Goal: Transaction & Acquisition: Purchase product/service

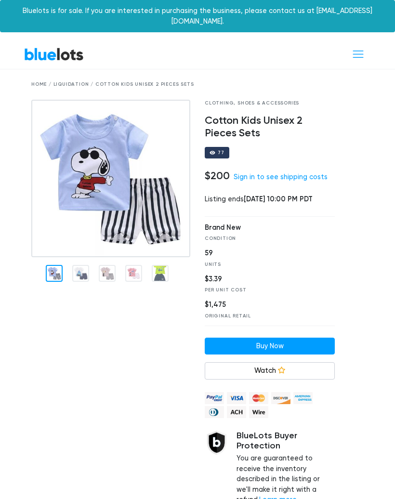
click at [57, 47] on link "BlueLots" at bounding box center [54, 54] width 60 height 14
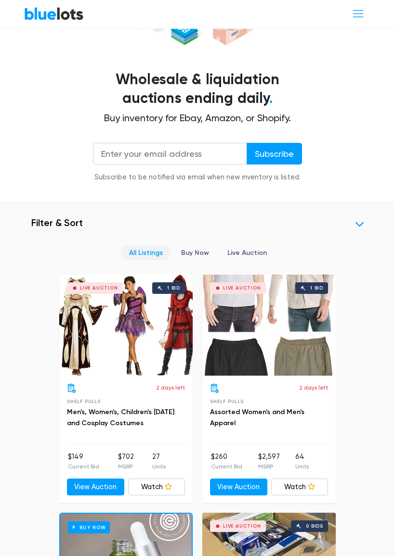
scroll to position [180, 0]
click at [267, 327] on div "Live Auction 1 bid" at bounding box center [268, 325] width 133 height 101
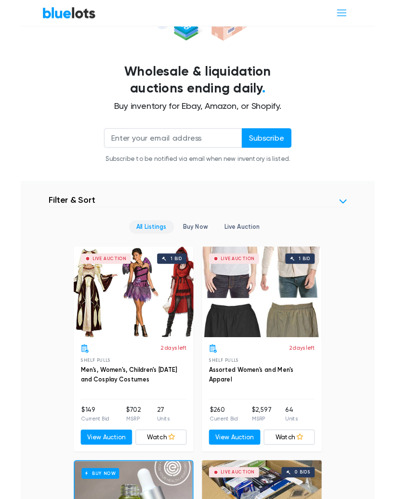
scroll to position [207, 0]
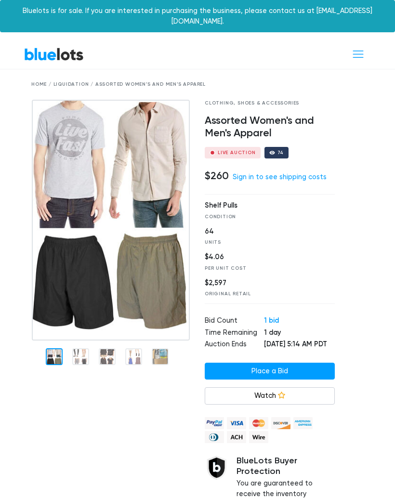
click at [89, 253] on img at bounding box center [110, 220] width 157 height 241
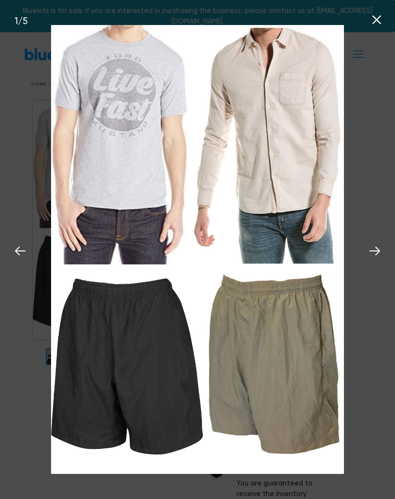
click at [371, 250] on icon at bounding box center [374, 251] width 14 height 14
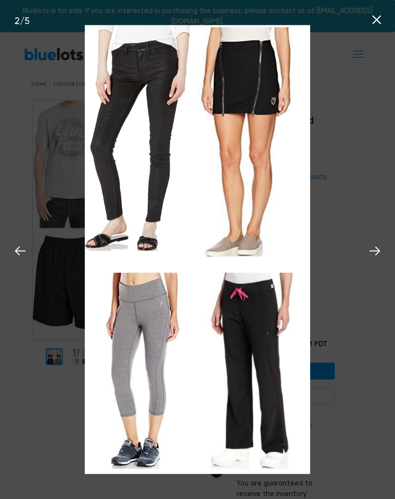
click at [378, 252] on icon at bounding box center [374, 250] width 11 height 9
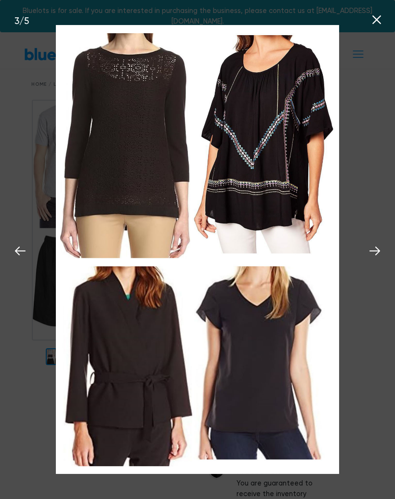
click at [381, 256] on icon at bounding box center [374, 251] width 14 height 14
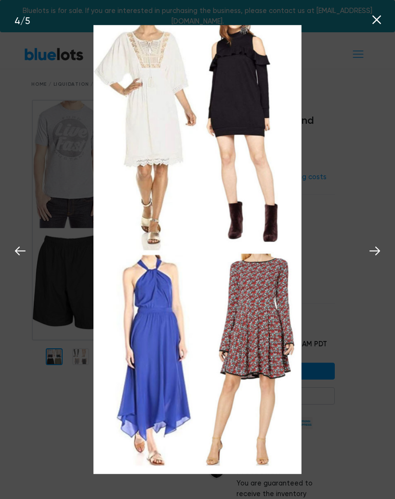
click at [377, 253] on icon at bounding box center [374, 251] width 14 height 14
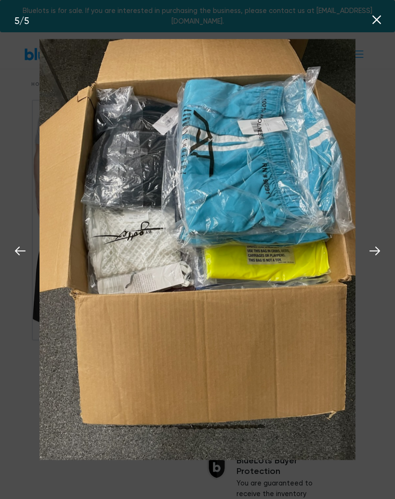
click at [380, 254] on icon at bounding box center [374, 251] width 14 height 14
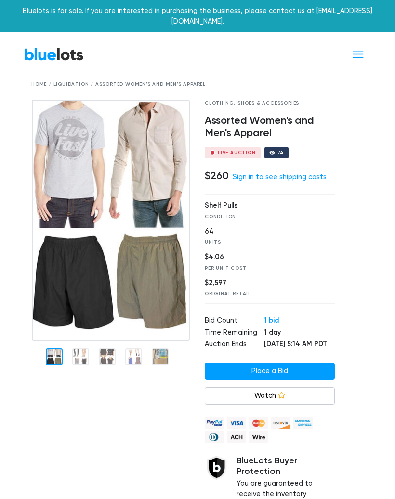
click at [248, 173] on link "Sign in to see shipping costs" at bounding box center [279, 177] width 94 height 8
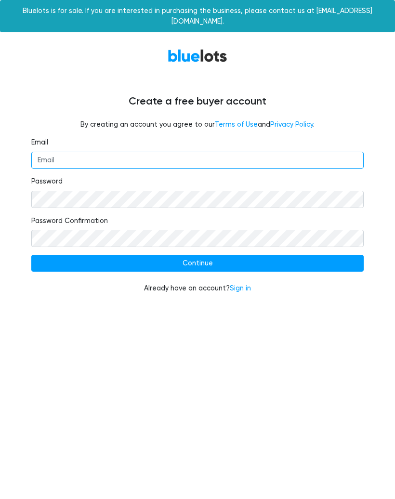
click at [63, 152] on input "Email" at bounding box center [197, 160] width 332 height 17
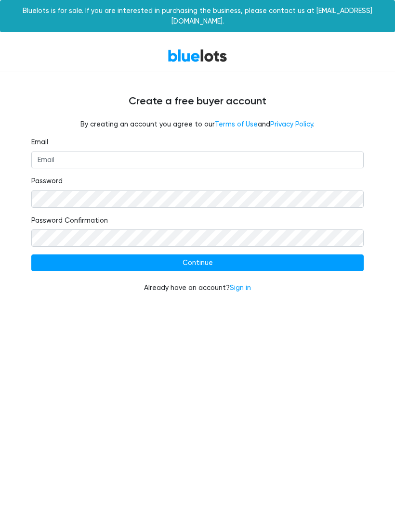
type input "[EMAIL_ADDRESS][DOMAIN_NAME]"
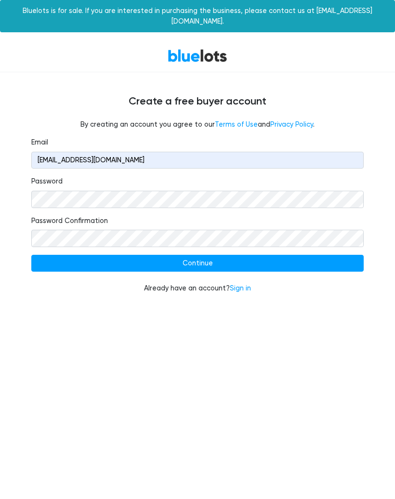
click at [266, 255] on input "Continue" at bounding box center [197, 263] width 332 height 17
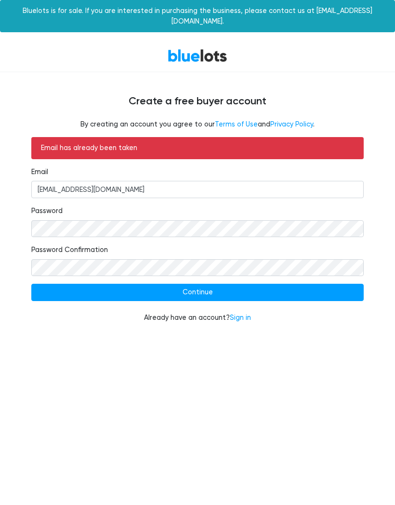
click at [249, 314] on link "Sign in" at bounding box center [240, 318] width 21 height 8
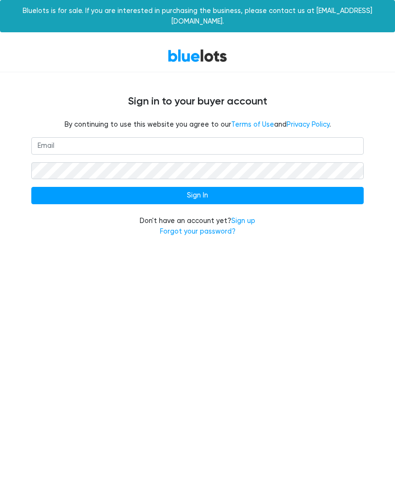
click at [83, 137] on input "email" at bounding box center [197, 145] width 332 height 17
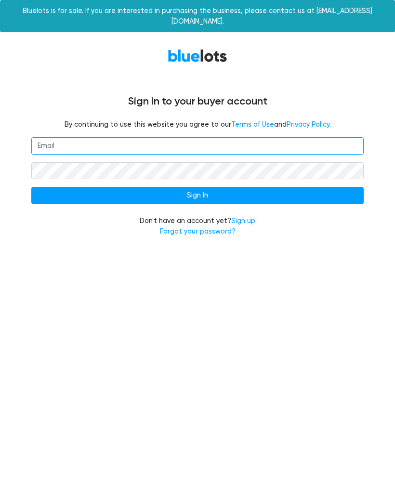
type input "[EMAIL_ADDRESS][DOMAIN_NAME]"
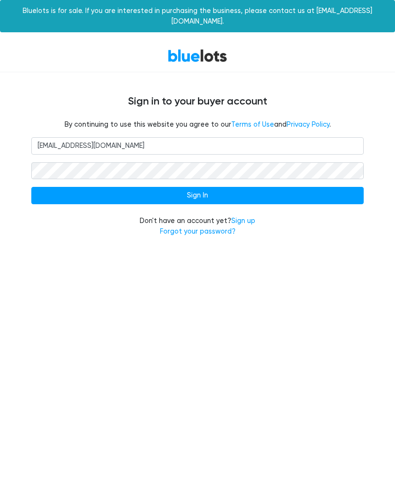
click at [252, 187] on input "Sign In" at bounding box center [197, 195] width 332 height 17
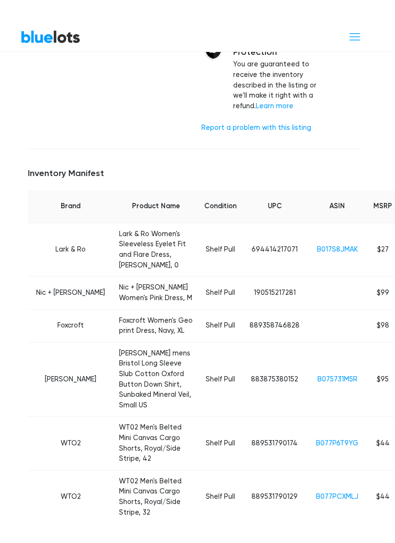
scroll to position [462, 13]
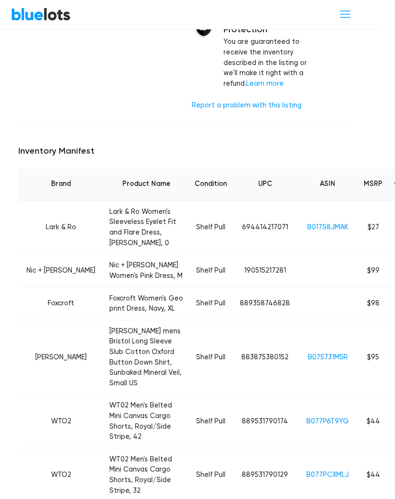
click at [307, 223] on link "B017S8JMAK" at bounding box center [327, 227] width 41 height 8
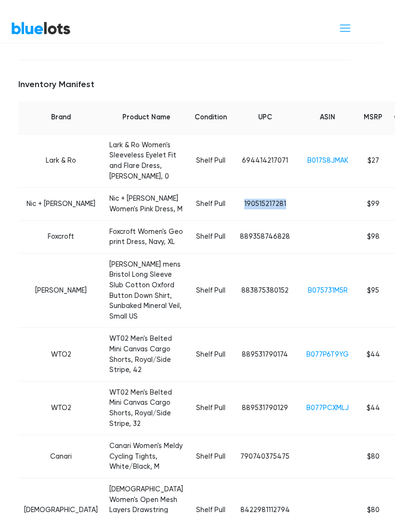
scroll to position [569, 13]
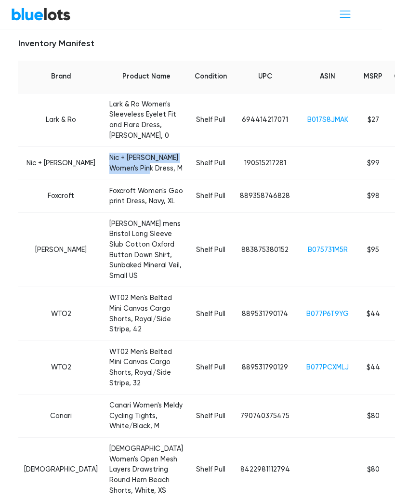
click at [308, 254] on link "B075731M5R" at bounding box center [328, 249] width 40 height 8
click at [306, 318] on link "B077P6T9YG" at bounding box center [327, 313] width 42 height 8
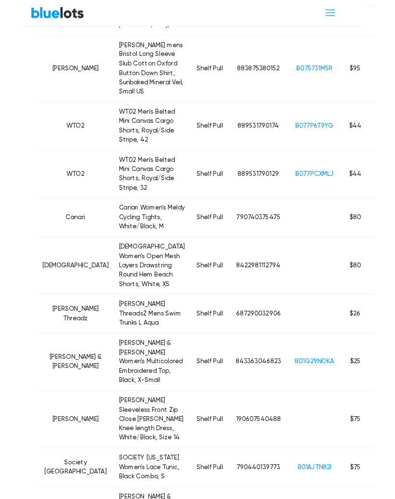
scroll to position [752, 13]
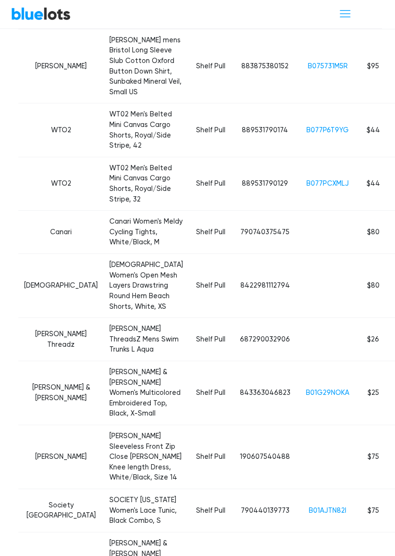
click at [306, 188] on link "B077PCXMLJ" at bounding box center [327, 184] width 42 height 8
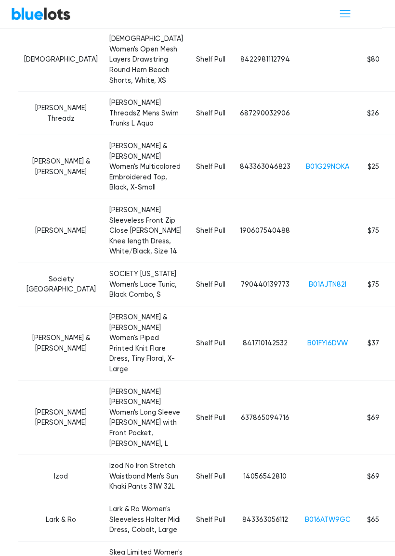
scroll to position [980, 13]
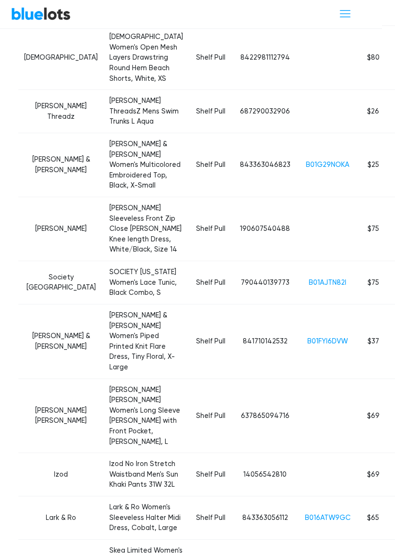
click at [306, 169] on link "B01G29NOKA" at bounding box center [327, 165] width 43 height 8
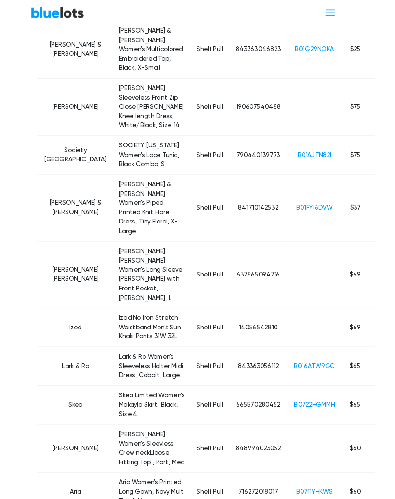
scroll to position [1091, 13]
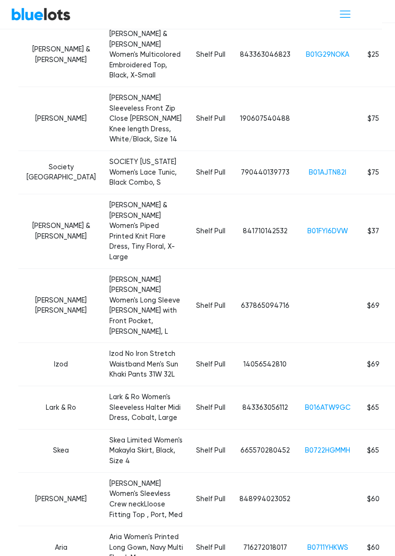
click at [309, 177] on link "B01AJTN82I" at bounding box center [328, 172] width 38 height 8
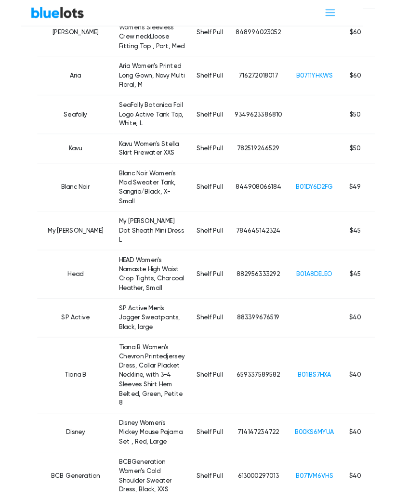
scroll to position [1554, 13]
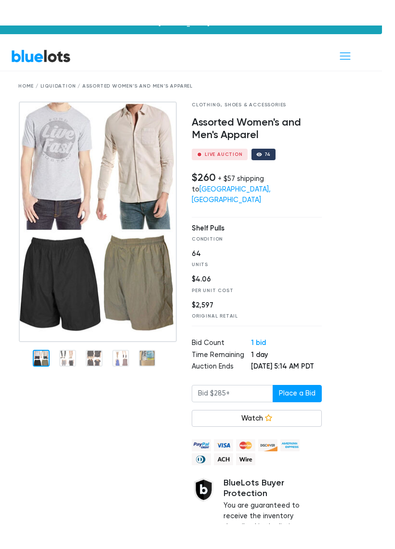
scroll to position [0, 13]
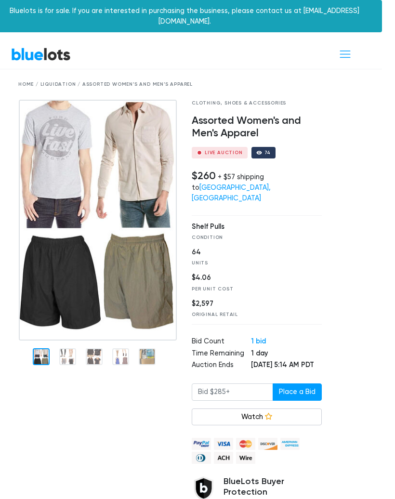
click at [274, 408] on link "Watch" at bounding box center [257, 416] width 130 height 17
click at [225, 115] on h4 "Assorted Women's and Men's Apparel" at bounding box center [257, 127] width 130 height 25
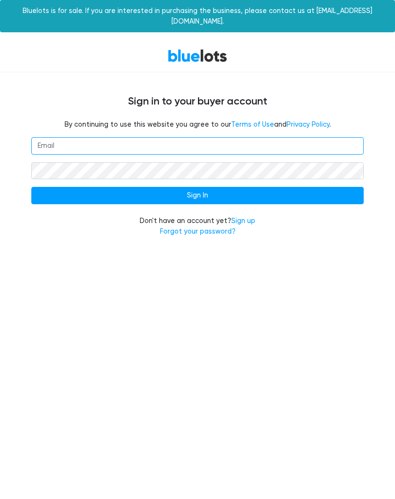
type input "ezbk24@outlook.com"
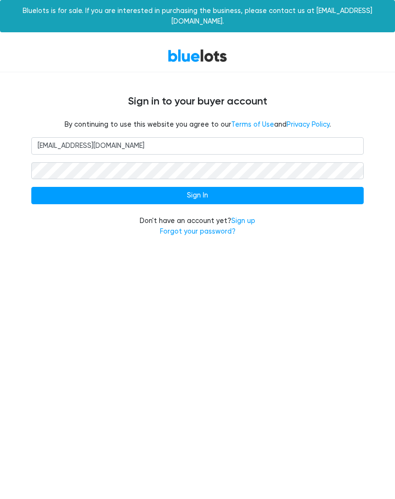
click at [227, 187] on input "Sign In" at bounding box center [197, 195] width 332 height 17
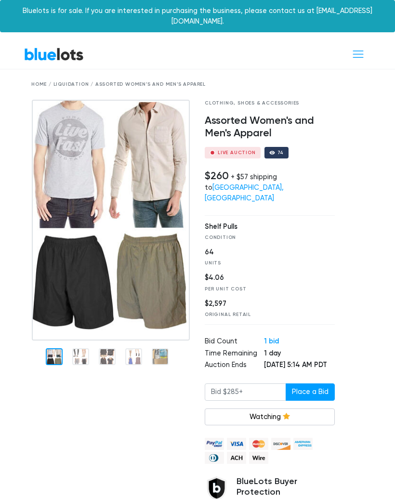
click at [57, 49] on link "BlueLots" at bounding box center [54, 54] width 60 height 14
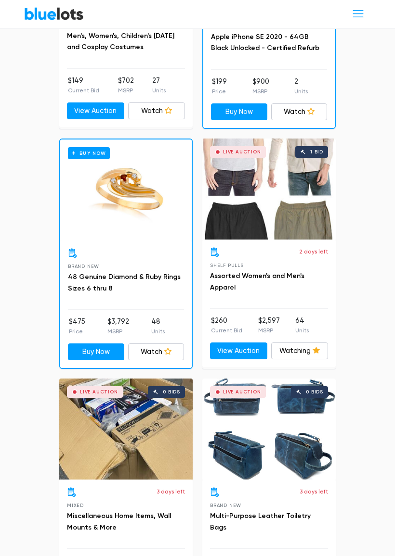
scroll to position [557, 0]
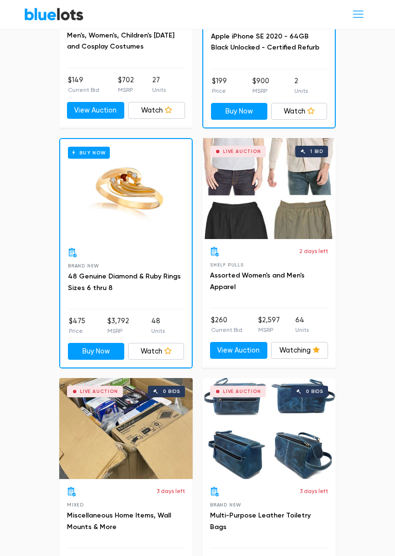
click at [122, 181] on div "Buy Now" at bounding box center [125, 189] width 131 height 101
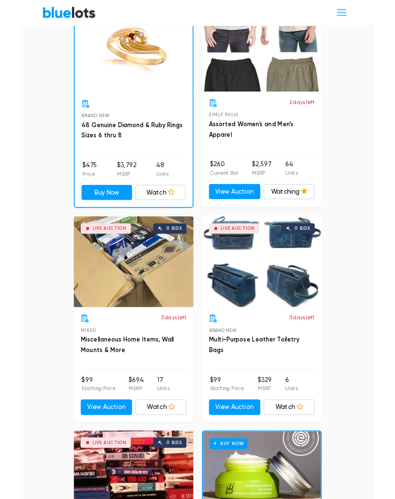
scroll to position [695, 0]
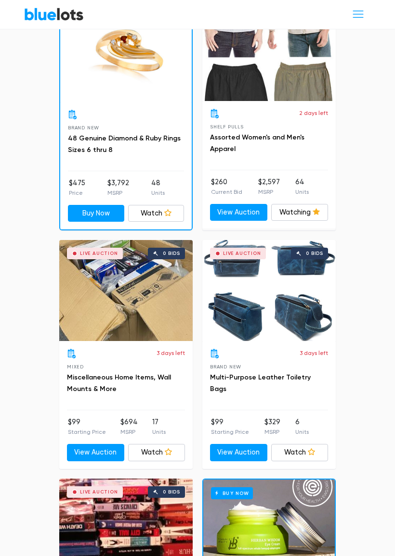
click at [154, 289] on div "Live Auction 0 bids" at bounding box center [125, 290] width 133 height 101
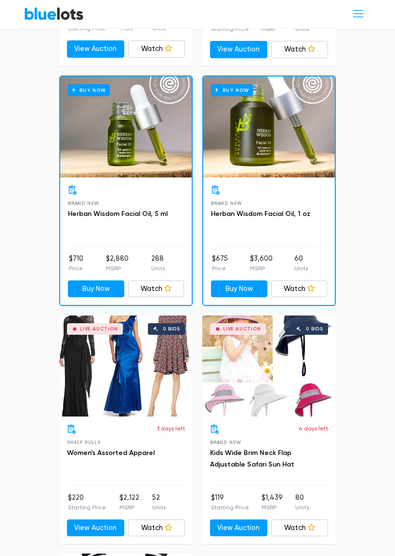
scroll to position [5874, 0]
click at [98, 356] on div "Live Auction 0 bids" at bounding box center [125, 366] width 133 height 101
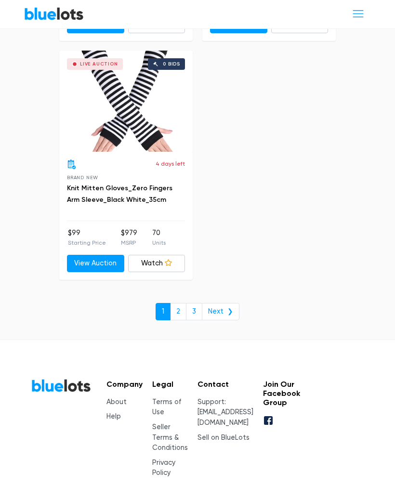
scroll to position [6392, 0]
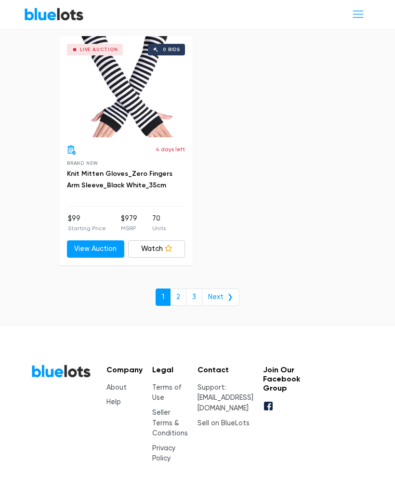
click at [219, 288] on link "Next ❯" at bounding box center [221, 296] width 38 height 17
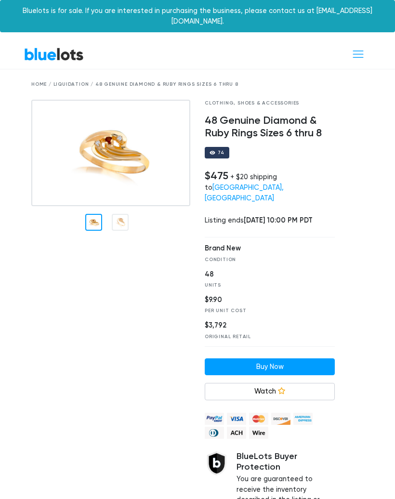
click at [126, 145] on img at bounding box center [110, 153] width 159 height 107
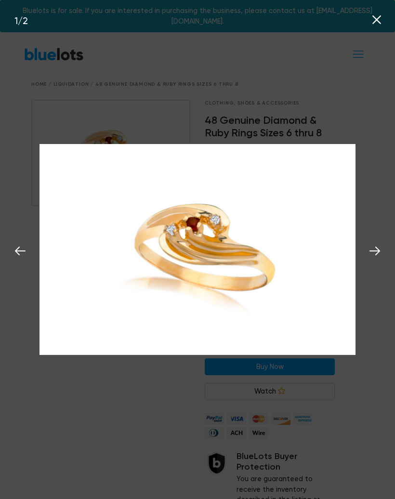
click at [377, 250] on icon at bounding box center [374, 251] width 14 height 14
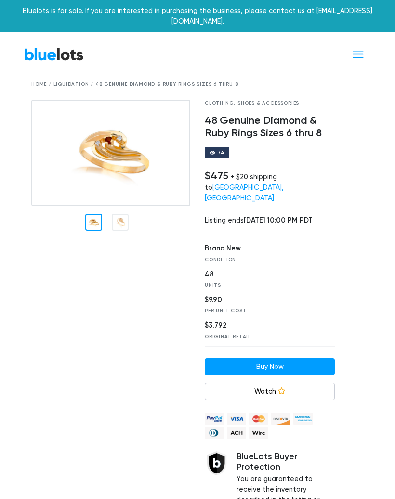
click at [367, 102] on div at bounding box center [356, 328] width 29 height 456
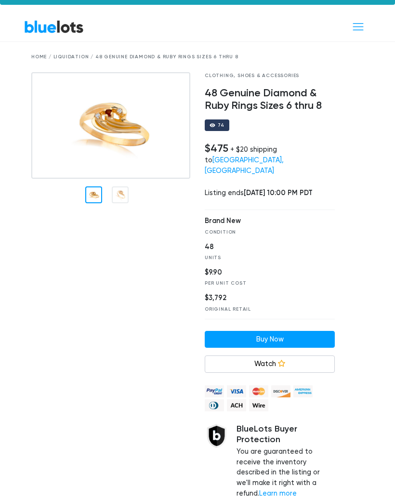
scroll to position [22, 0]
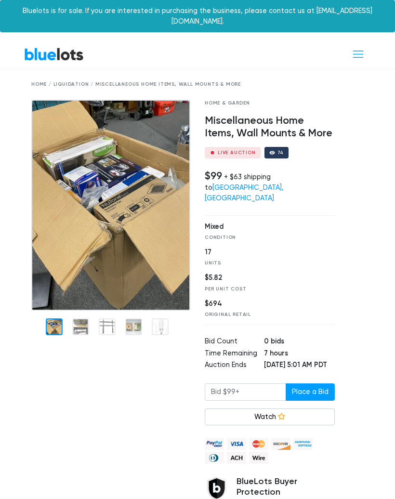
click at [96, 245] on img at bounding box center [110, 205] width 159 height 211
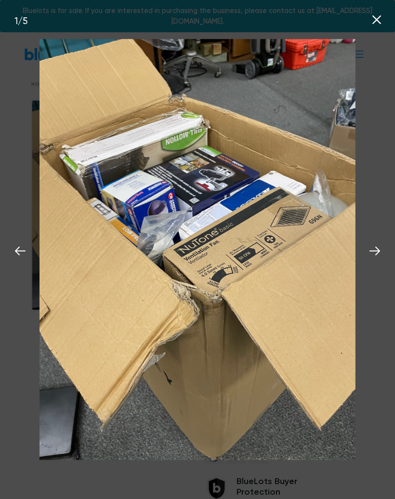
click at [378, 252] on icon at bounding box center [374, 250] width 11 height 9
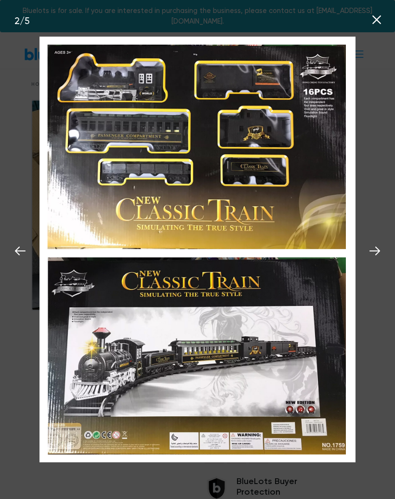
click at [373, 257] on icon at bounding box center [374, 251] width 14 height 14
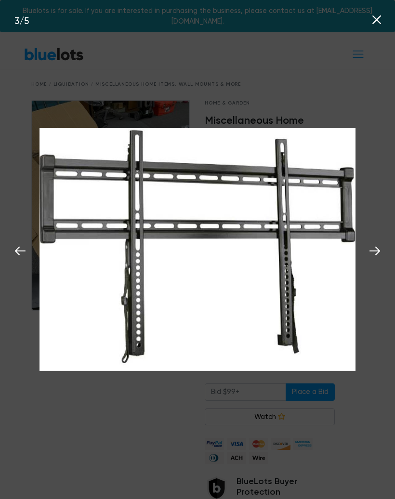
click at [375, 257] on icon at bounding box center [374, 251] width 14 height 14
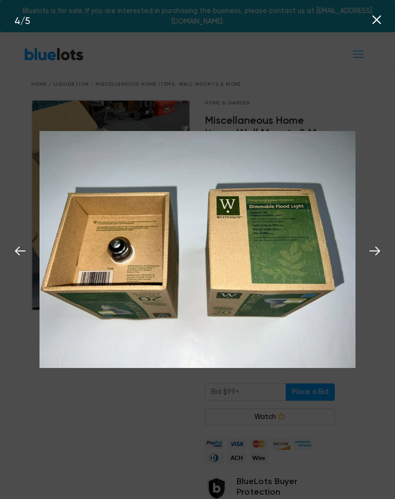
click at [370, 250] on icon at bounding box center [374, 251] width 14 height 14
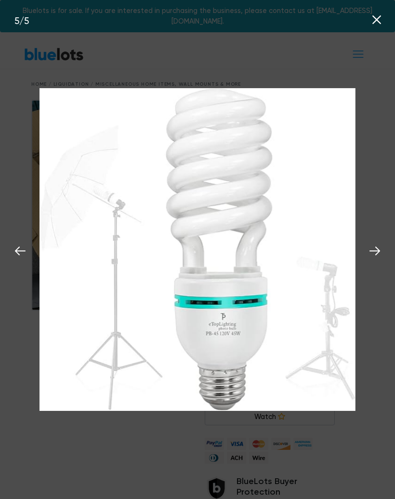
click at [373, 252] on icon at bounding box center [374, 250] width 11 height 9
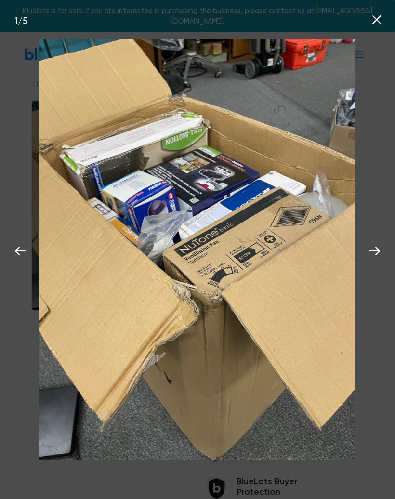
click at [21, 248] on icon at bounding box center [20, 251] width 14 height 14
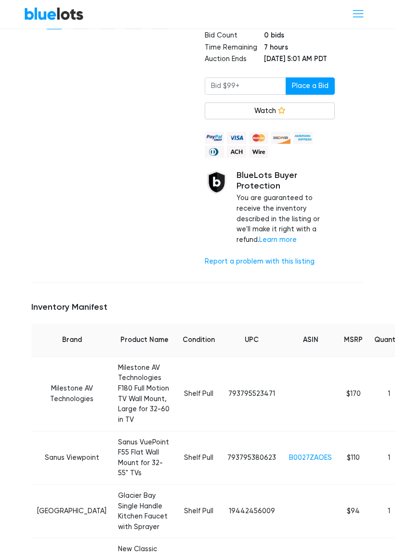
scroll to position [306, 0]
click at [289, 454] on link "B0027ZAOES" at bounding box center [310, 458] width 43 height 8
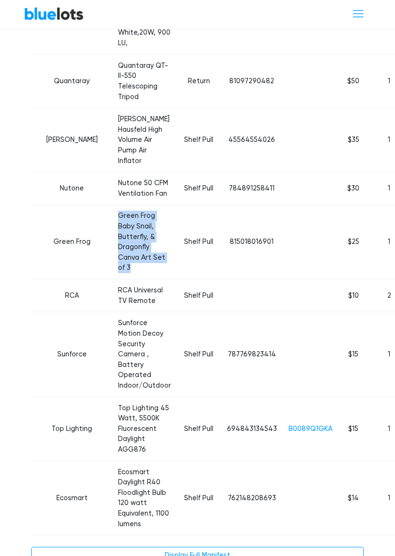
scroll to position [939, 0]
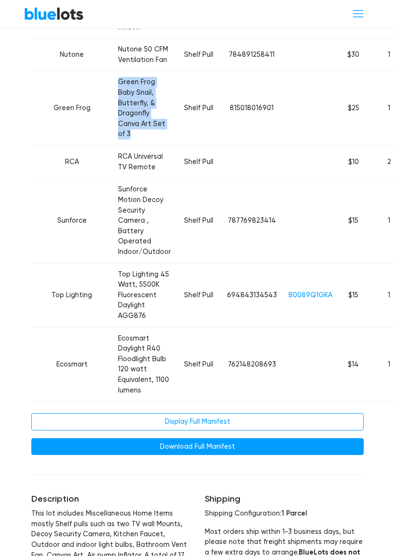
click at [336, 414] on link "Display Full Manifest" at bounding box center [197, 422] width 332 height 17
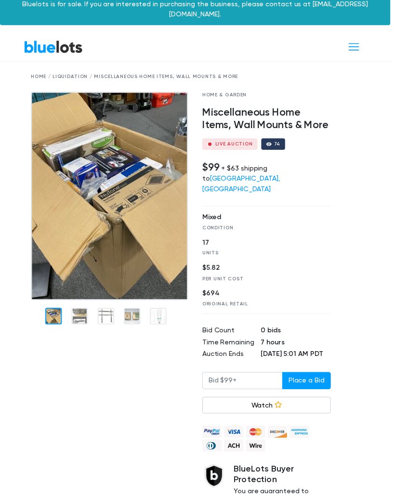
scroll to position [6, 0]
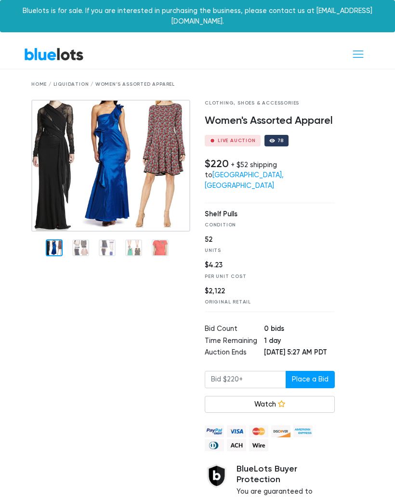
click at [88, 191] on img at bounding box center [110, 166] width 159 height 132
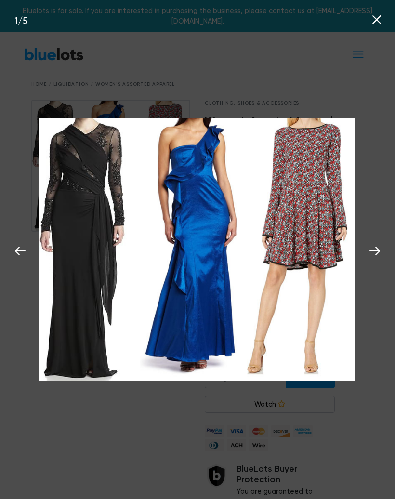
click at [381, 254] on icon at bounding box center [374, 251] width 14 height 14
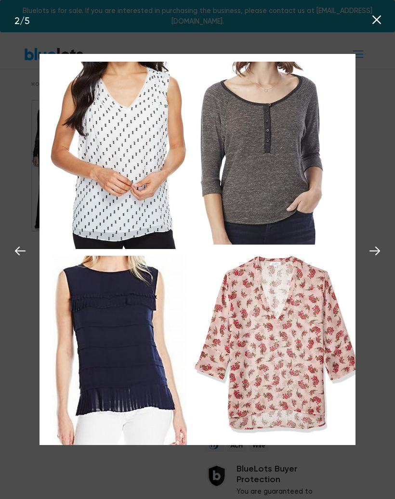
click at [378, 257] on icon at bounding box center [374, 251] width 14 height 14
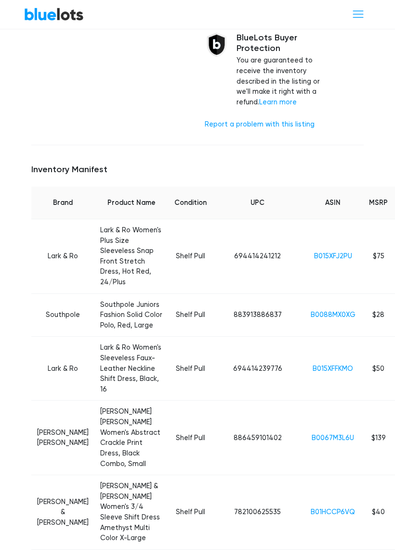
scroll to position [430, 0]
click at [314, 253] on link "B015XFJ2PU" at bounding box center [333, 257] width 38 height 8
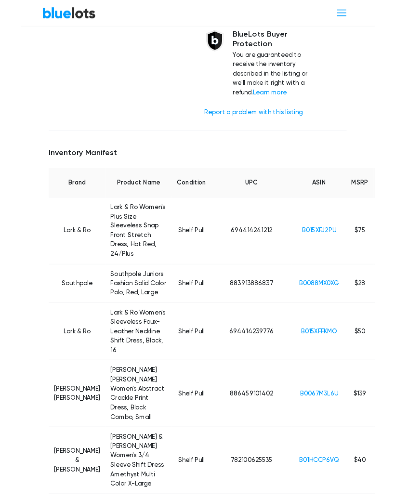
scroll to position [457, 0]
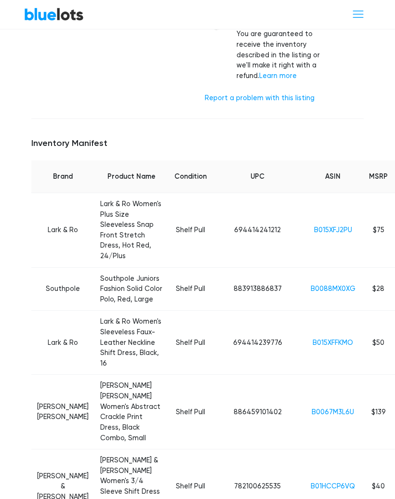
click at [310, 284] on link "B0088MX0XG" at bounding box center [332, 288] width 45 height 8
click at [311, 408] on link "B0067M3L6U" at bounding box center [332, 412] width 42 height 8
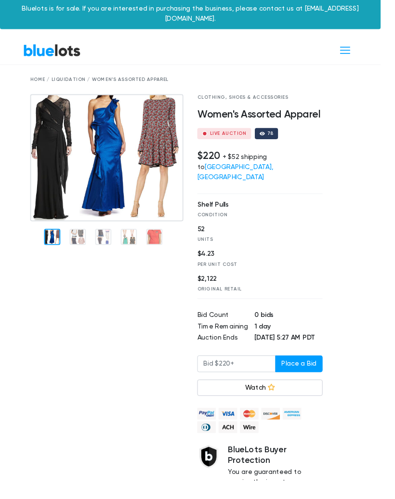
scroll to position [0, 0]
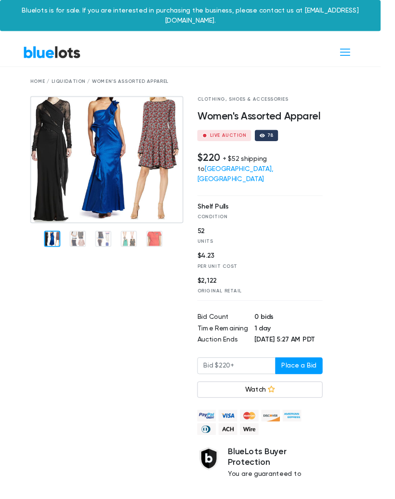
click at [278, 400] on icon at bounding box center [281, 403] width 7 height 7
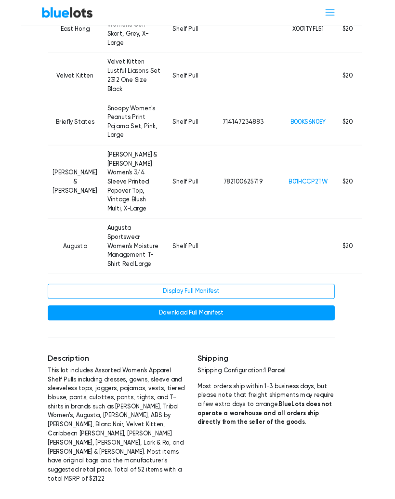
scroll to position [2338, 0]
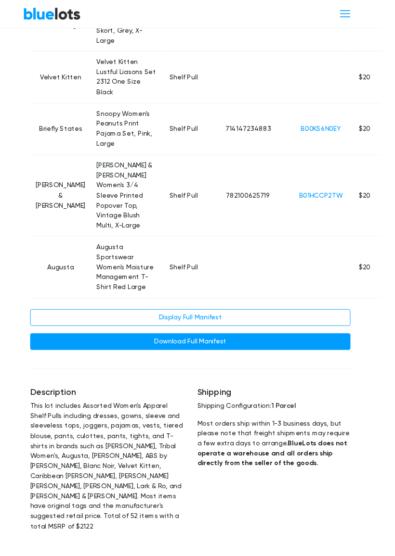
click at [240, 346] on link "Download Full Manifest" at bounding box center [197, 354] width 332 height 17
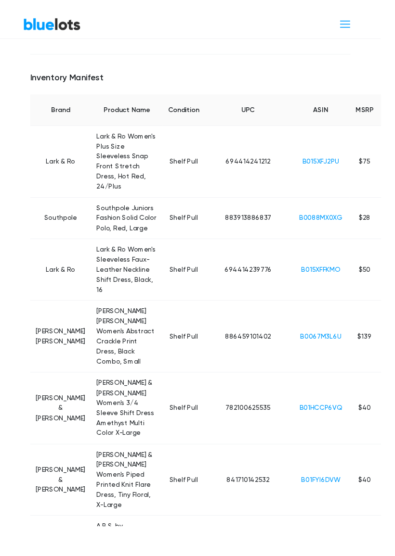
scroll to position [531, 0]
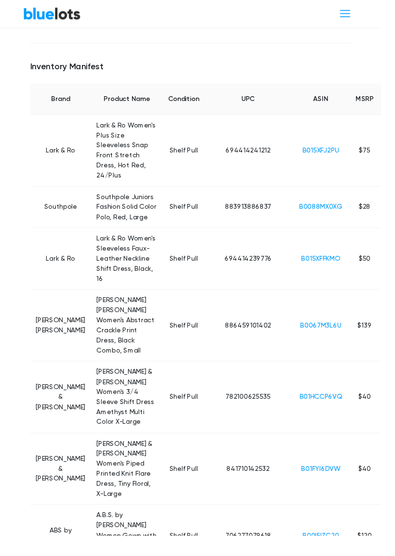
click at [314, 152] on link "B015XFJ2PU" at bounding box center [333, 156] width 38 height 8
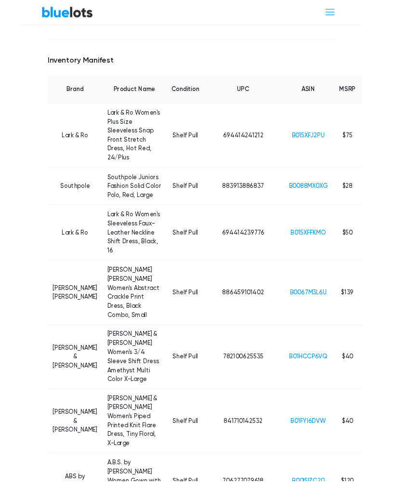
scroll to position [558, 0]
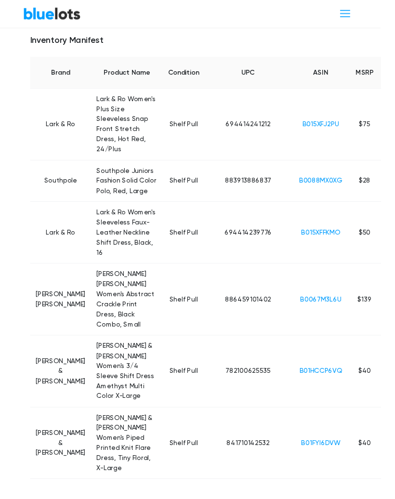
click at [310, 183] on link "B0088MX0XG" at bounding box center [332, 187] width 45 height 8
click at [312, 237] on link "B015XFFKMO" at bounding box center [332, 241] width 40 height 8
click at [311, 307] on link "B0067M3L6U" at bounding box center [332, 311] width 42 height 8
click at [310, 381] on link "B01HCCP6VQ" at bounding box center [332, 385] width 44 height 8
click at [312, 455] on link "B01FYI6DVW" at bounding box center [332, 459] width 40 height 8
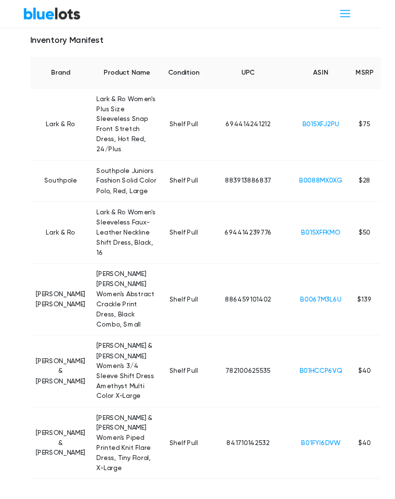
click at [311, 307] on link "B0067M3L6U" at bounding box center [332, 311] width 42 height 8
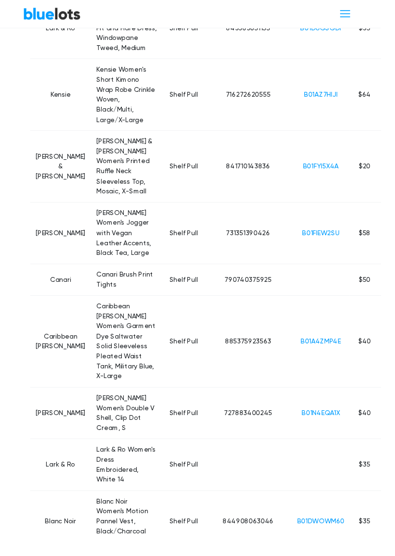
scroll to position [1294, 0]
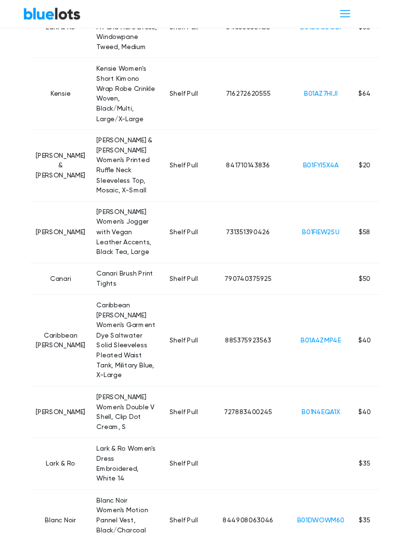
click at [313, 237] on link "B01FIEW2SU" at bounding box center [332, 241] width 39 height 8
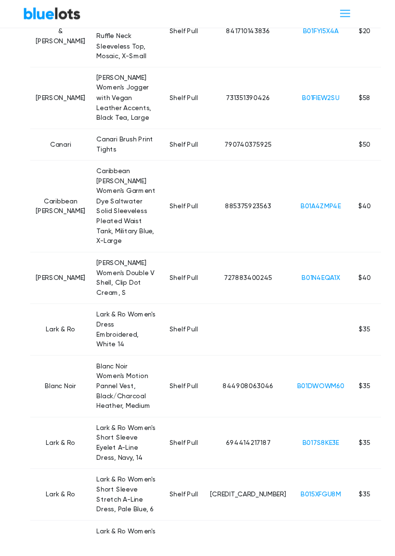
scroll to position [1434, 0]
click at [313, 284] on link "B01N4EQA1X" at bounding box center [332, 288] width 39 height 8
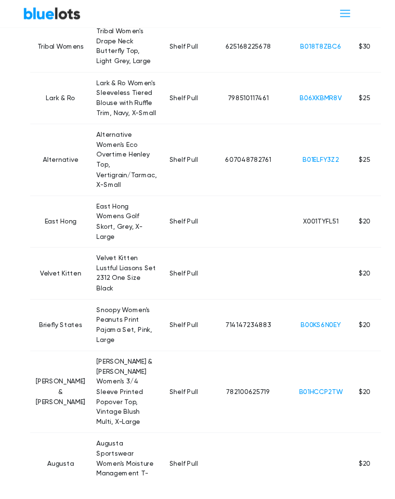
scroll to position [2134, 0]
click at [310, 405] on link "B01HCCP2TW" at bounding box center [332, 406] width 45 height 8
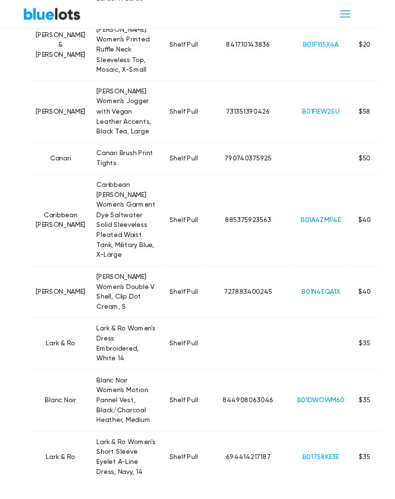
scroll to position [1419, 0]
click at [313, 298] on link "B01N4EQA1X" at bounding box center [332, 302] width 39 height 8
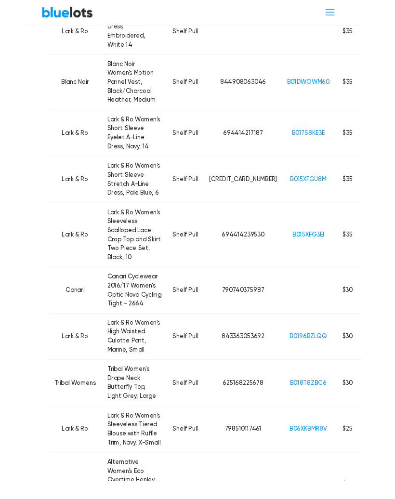
scroll to position [1767, 0]
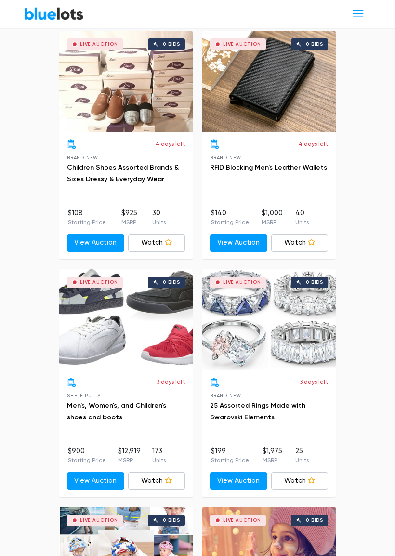
scroll to position [2264, 0]
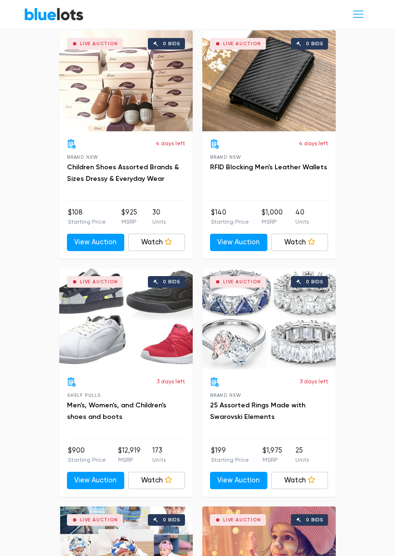
click at [124, 307] on div "Live Auction 0 bids" at bounding box center [125, 319] width 133 height 101
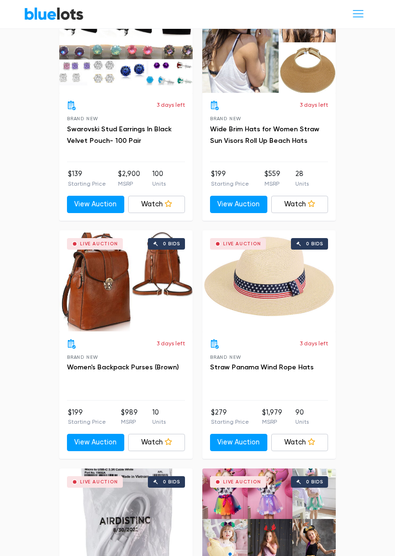
scroll to position [3256, 0]
click at [114, 266] on div "Live Auction 0 bids" at bounding box center [125, 281] width 133 height 101
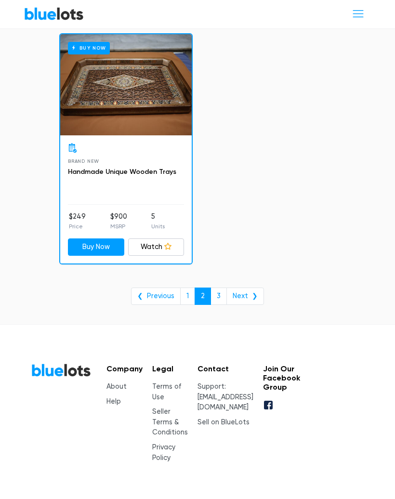
scroll to position [6077, 0]
click at [243, 287] on link "Next ❯" at bounding box center [245, 295] width 38 height 17
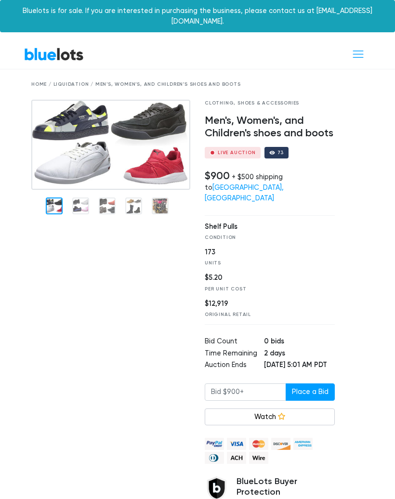
click at [93, 150] on img at bounding box center [110, 145] width 159 height 90
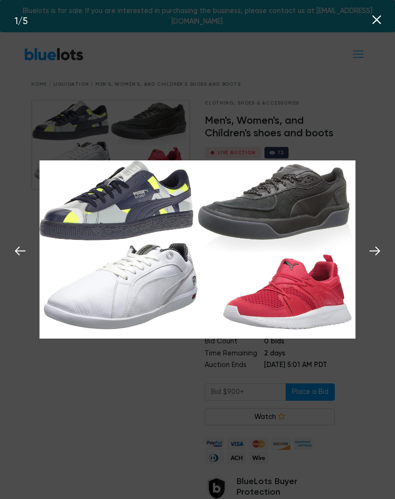
click at [383, 257] on button at bounding box center [374, 249] width 21 height 21
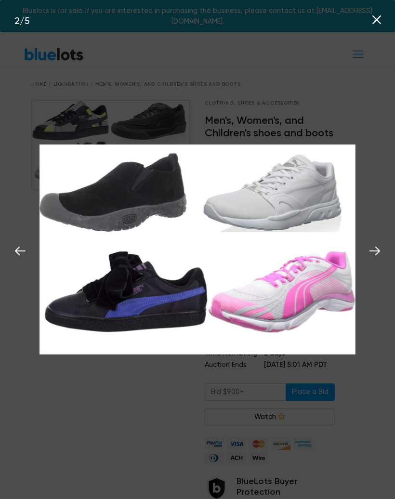
click at [375, 258] on button at bounding box center [374, 249] width 21 height 21
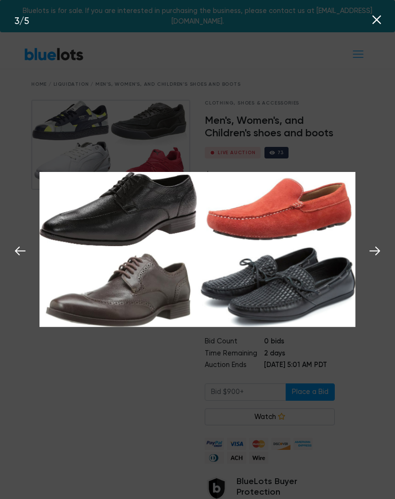
click at [377, 257] on icon at bounding box center [374, 251] width 14 height 14
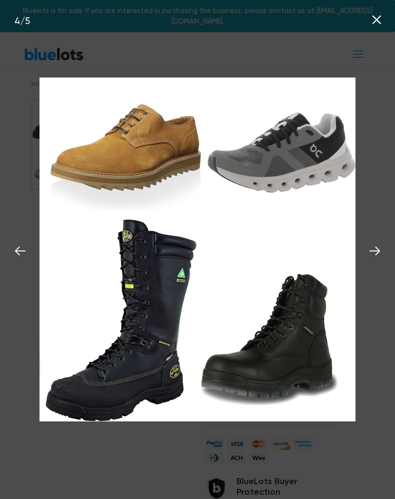
click at [380, 257] on icon at bounding box center [374, 251] width 14 height 14
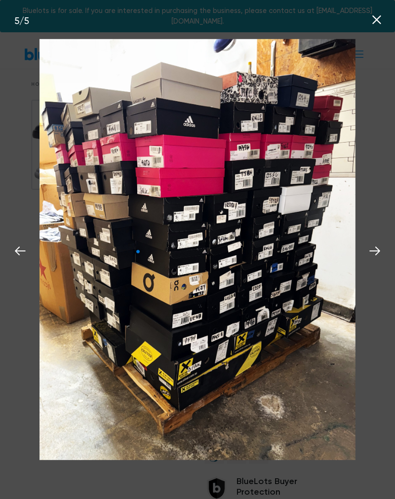
click at [376, 257] on icon at bounding box center [374, 251] width 14 height 14
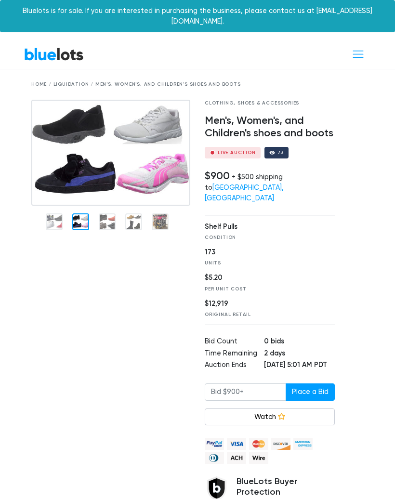
click at [74, 206] on div at bounding box center [110, 221] width 159 height 30
click at [111, 206] on div at bounding box center [110, 340] width 173 height 481
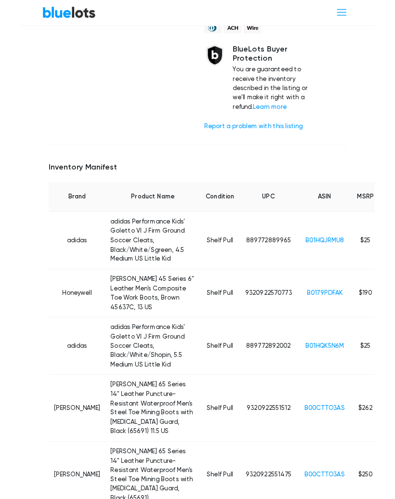
scroll to position [417, 0]
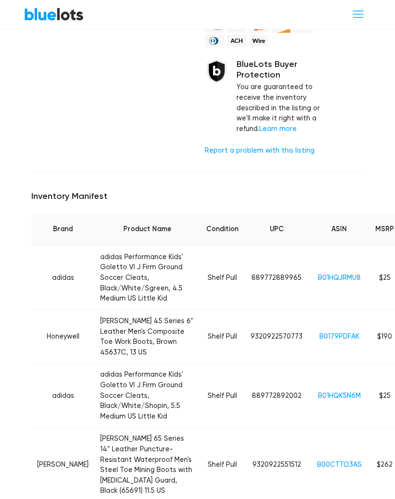
click at [319, 332] on link "B0179PDFAK" at bounding box center [339, 336] width 40 height 8
click at [319, 391] on link "B01HQK5N6M" at bounding box center [339, 395] width 43 height 8
click at [323, 460] on link "B00CTTO3AS" at bounding box center [339, 464] width 45 height 8
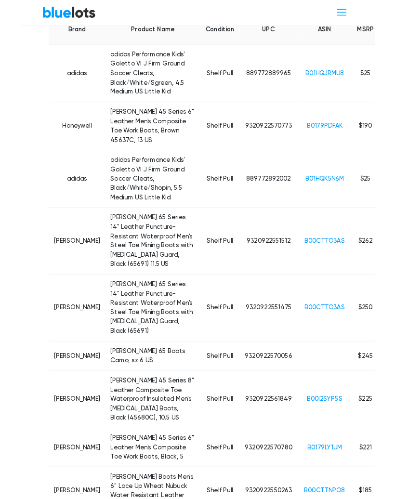
scroll to position [613, 0]
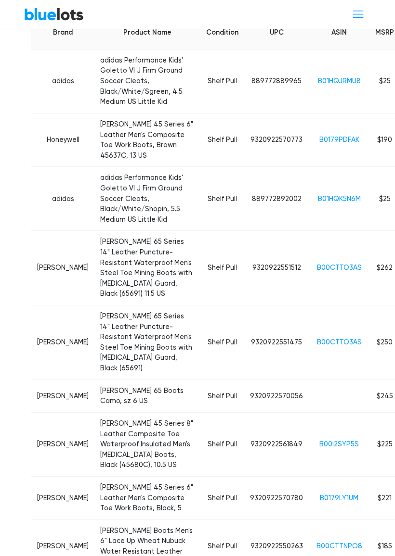
click at [319, 342] on link "B00CTTO3AS" at bounding box center [339, 342] width 45 height 8
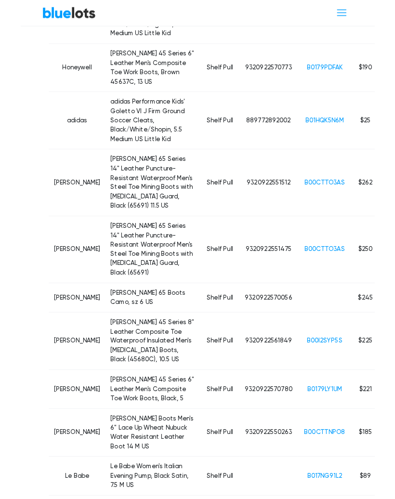
scroll to position [677, 0]
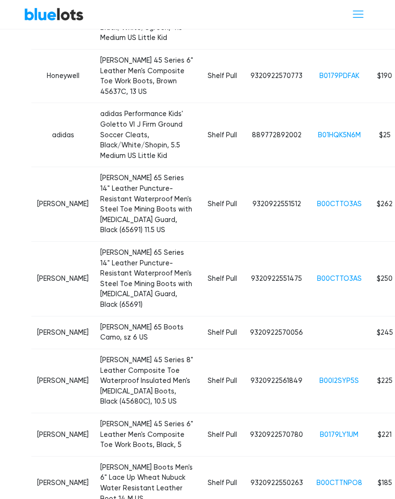
click at [319, 376] on link "B00I2SYP5S" at bounding box center [338, 380] width 39 height 8
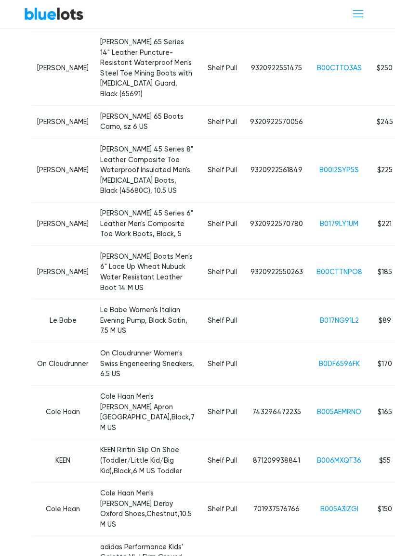
scroll to position [888, 0]
click at [320, 317] on link "B017NG91L2" at bounding box center [339, 321] width 39 height 8
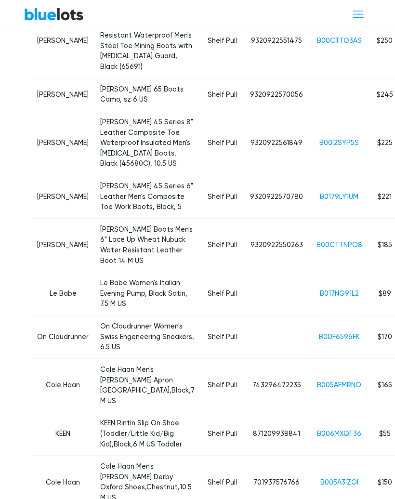
click at [331, 381] on link "B005AEMRNO" at bounding box center [339, 385] width 44 height 8
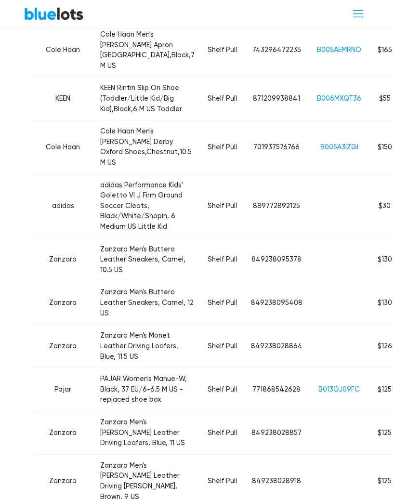
scroll to position [1250, 0]
click at [318, 385] on link "B013GJ09FC" at bounding box center [338, 389] width 41 height 8
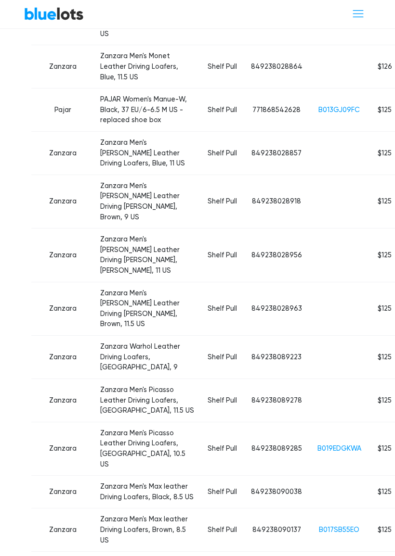
scroll to position [1536, 0]
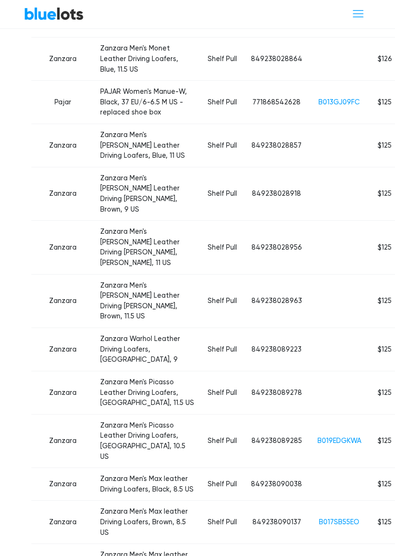
click at [318, 438] on link "B019EDGKWA" at bounding box center [339, 442] width 44 height 8
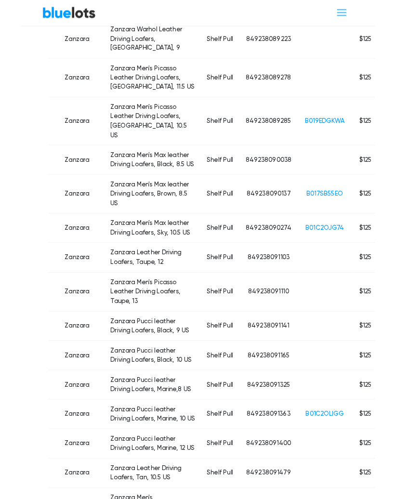
scroll to position [1848, 0]
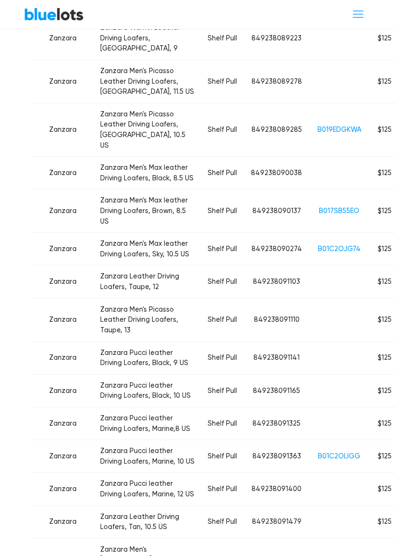
click at [320, 452] on link "B01C2OLIGG" at bounding box center [339, 456] width 42 height 8
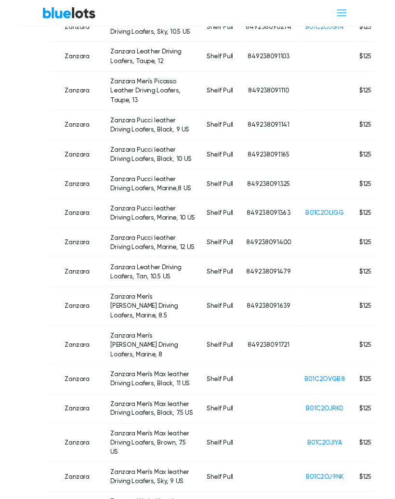
scroll to position [2067, 0]
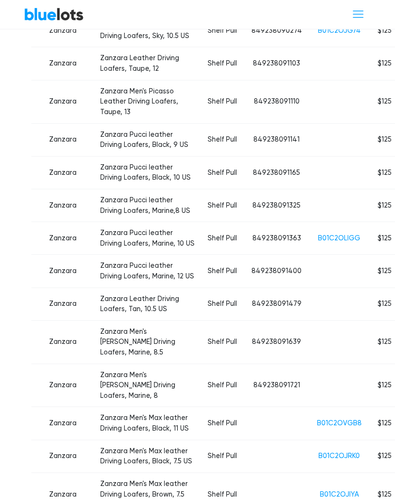
click at [320, 419] on link "B01C2OVGB8" at bounding box center [339, 423] width 45 height 8
click at [318, 451] on link "B01C2OJRK0" at bounding box center [338, 455] width 41 height 8
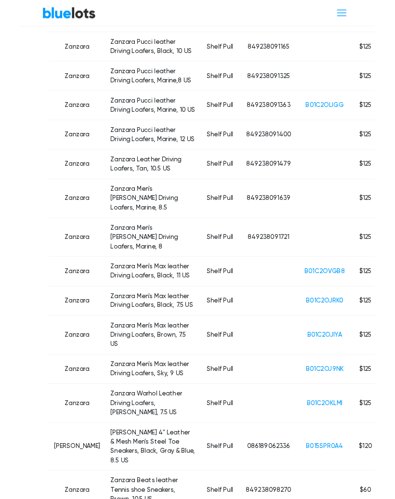
scroll to position [2187, 0]
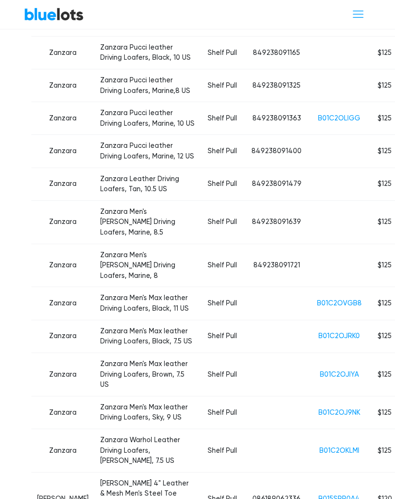
click at [320, 372] on link "B01C2OJIYA" at bounding box center [339, 374] width 39 height 8
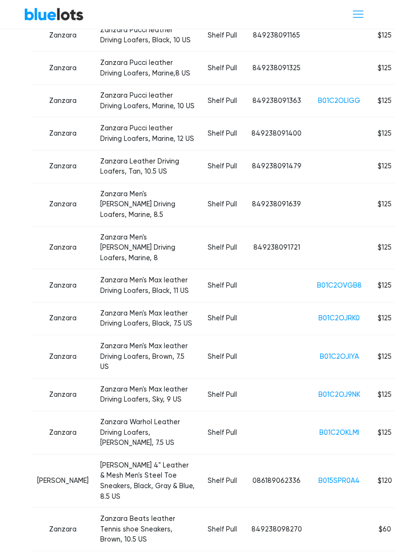
click at [318, 396] on link "B01C2OJ9NK" at bounding box center [339, 395] width 42 height 8
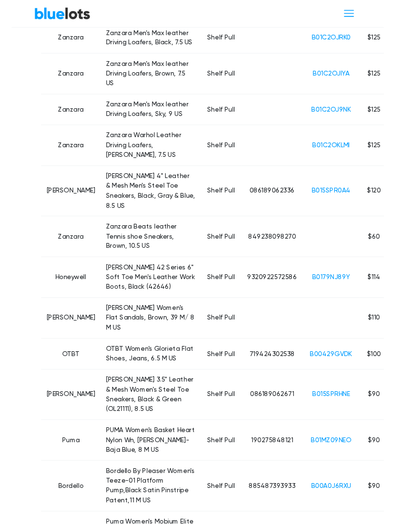
scroll to position [2482, 0]
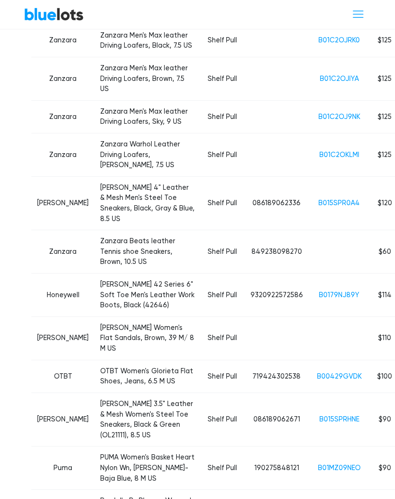
click at [319, 423] on link "B015SPRHNE" at bounding box center [339, 419] width 40 height 8
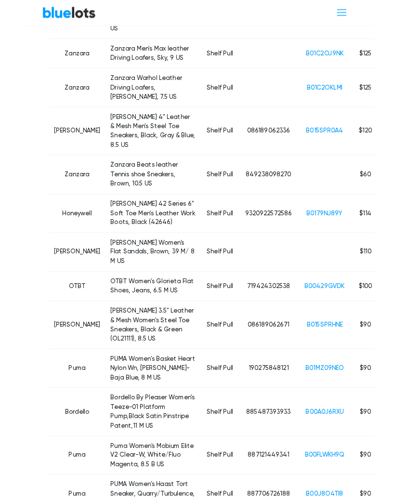
scroll to position [2539, 0]
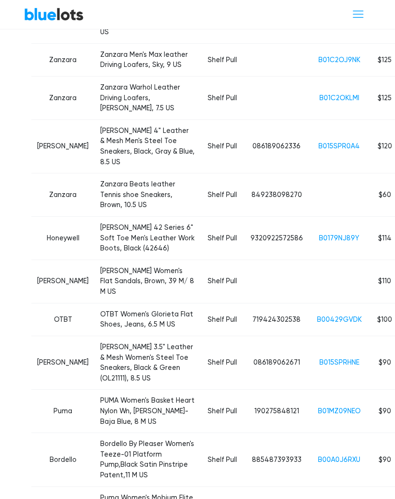
click at [318, 415] on link "B01MZ09NEO" at bounding box center [339, 411] width 43 height 8
click at [318, 463] on link "B00A0J6RXU" at bounding box center [339, 459] width 42 height 8
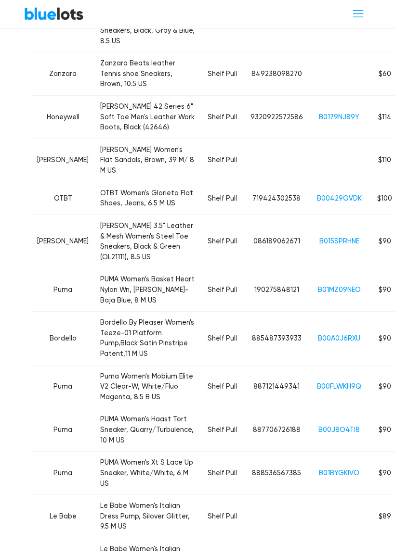
scroll to position [2660, 0]
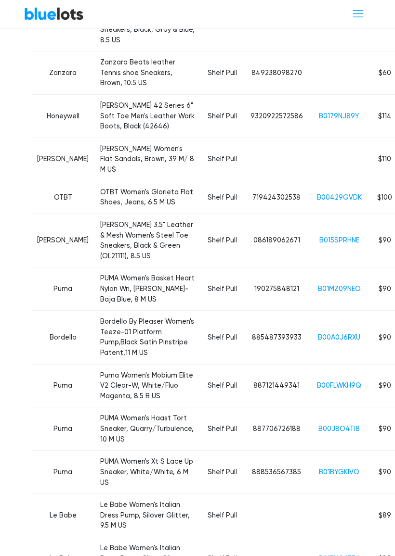
click at [321, 390] on link "B00FLWKH9Q" at bounding box center [339, 386] width 44 height 8
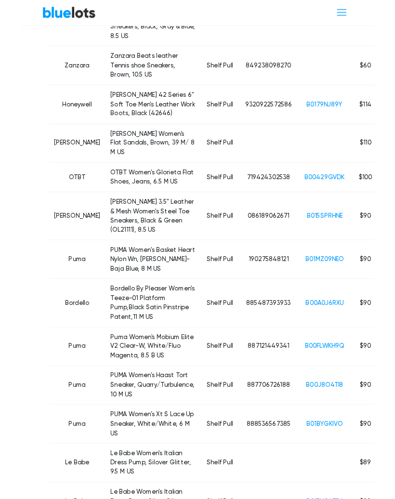
scroll to position [2688, 0]
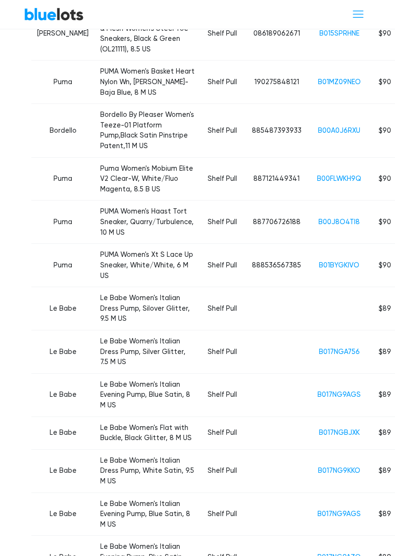
click at [322, 356] on link "B017NGA756" at bounding box center [339, 352] width 41 height 8
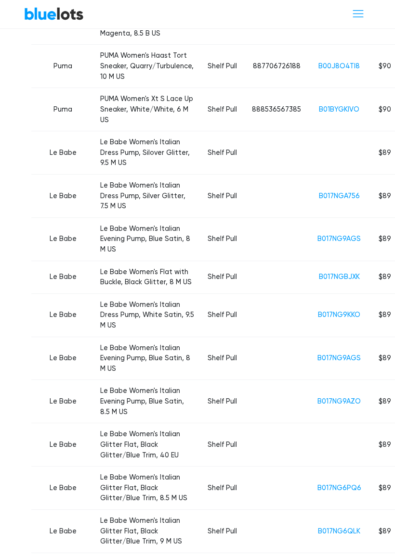
scroll to position [3024, 0]
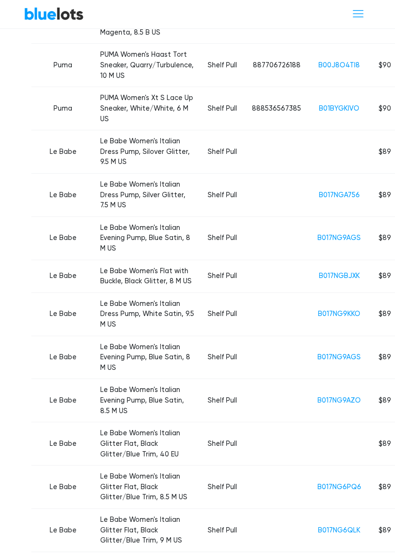
click at [317, 362] on link "B017NG9AGS" at bounding box center [338, 358] width 43 height 8
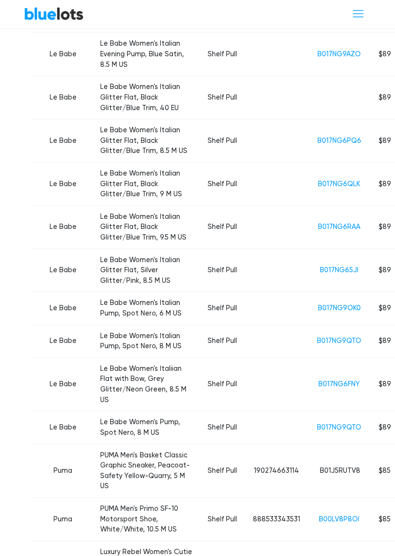
scroll to position [3370, 0]
click at [323, 389] on link "B017NG6FNY" at bounding box center [338, 385] width 41 height 8
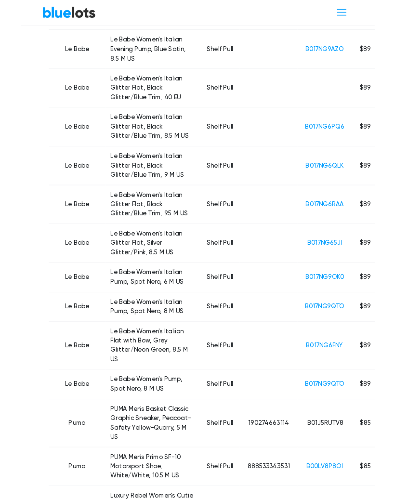
scroll to position [3398, 0]
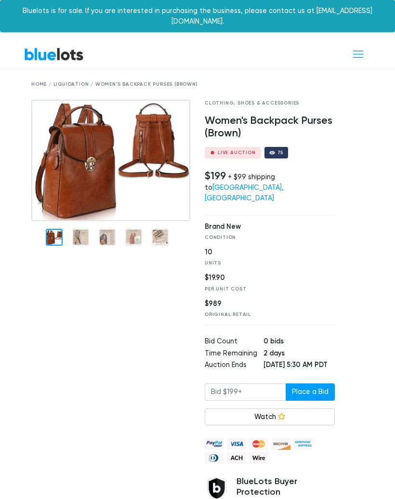
click at [109, 154] on img at bounding box center [110, 160] width 159 height 121
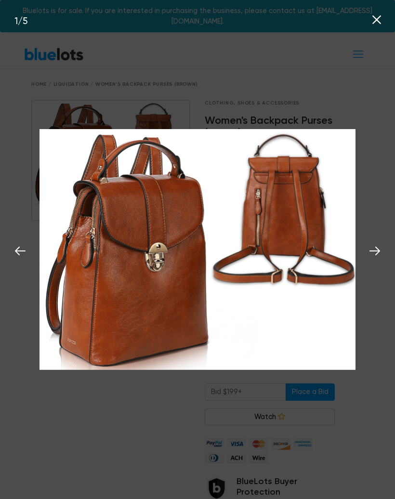
click at [376, 249] on icon at bounding box center [374, 251] width 14 height 14
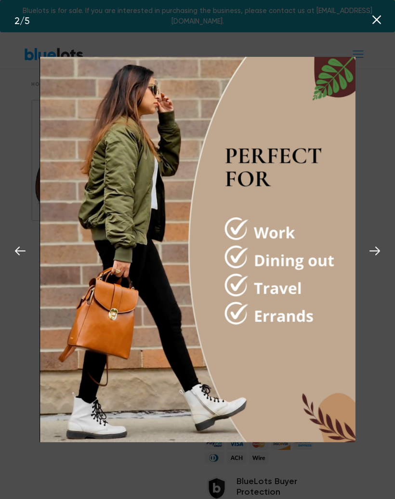
click at [373, 254] on icon at bounding box center [374, 251] width 14 height 14
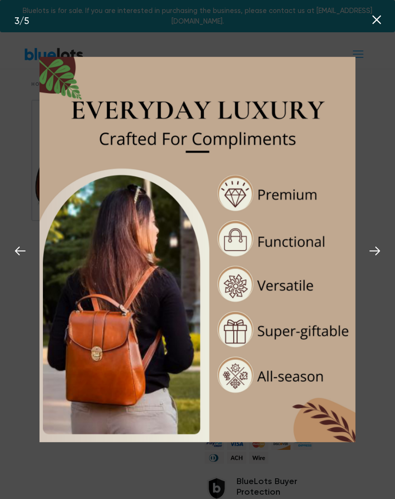
click at [374, 248] on icon at bounding box center [374, 251] width 14 height 14
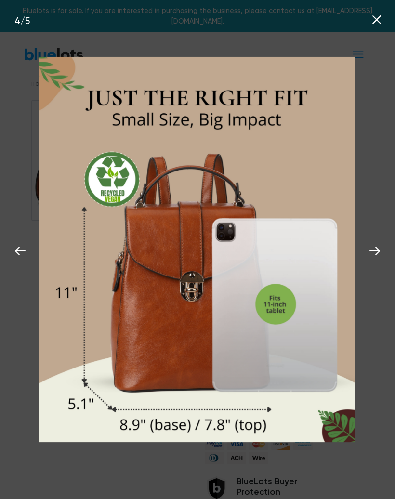
click at [369, 252] on icon at bounding box center [374, 251] width 14 height 14
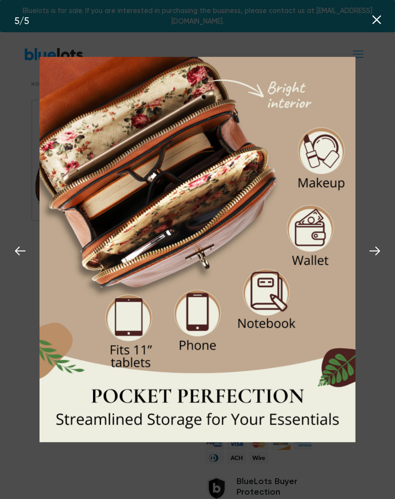
click at [370, 252] on icon at bounding box center [374, 250] width 11 height 9
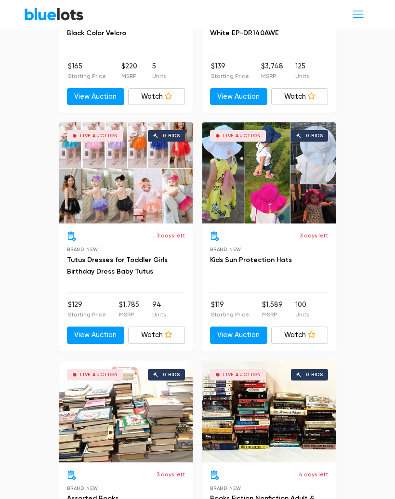
scroll to position [2174, 0]
